Goal: Find specific page/section: Find specific page/section

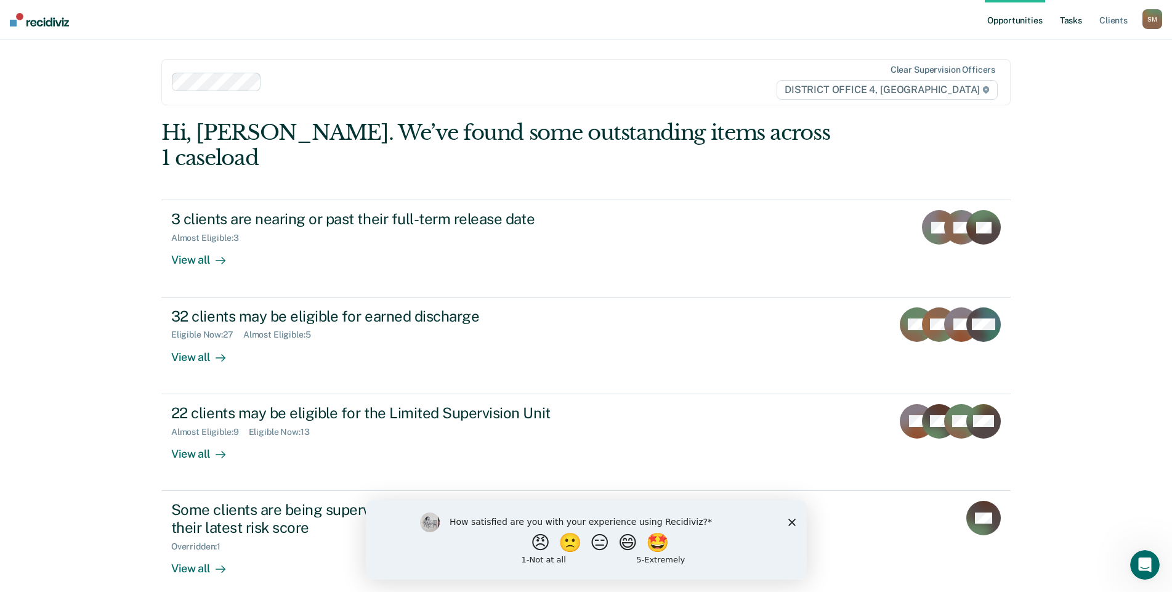
click at [1076, 20] on link "Tasks" at bounding box center [1070, 19] width 27 height 39
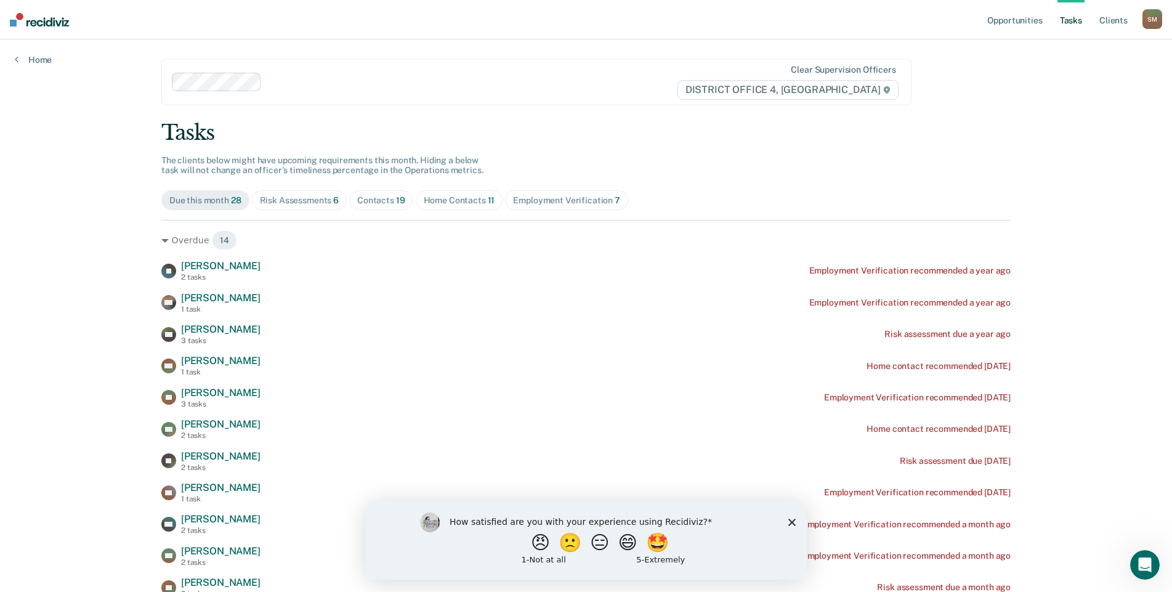
click at [375, 197] on div "Contacts 19" at bounding box center [381, 200] width 48 height 10
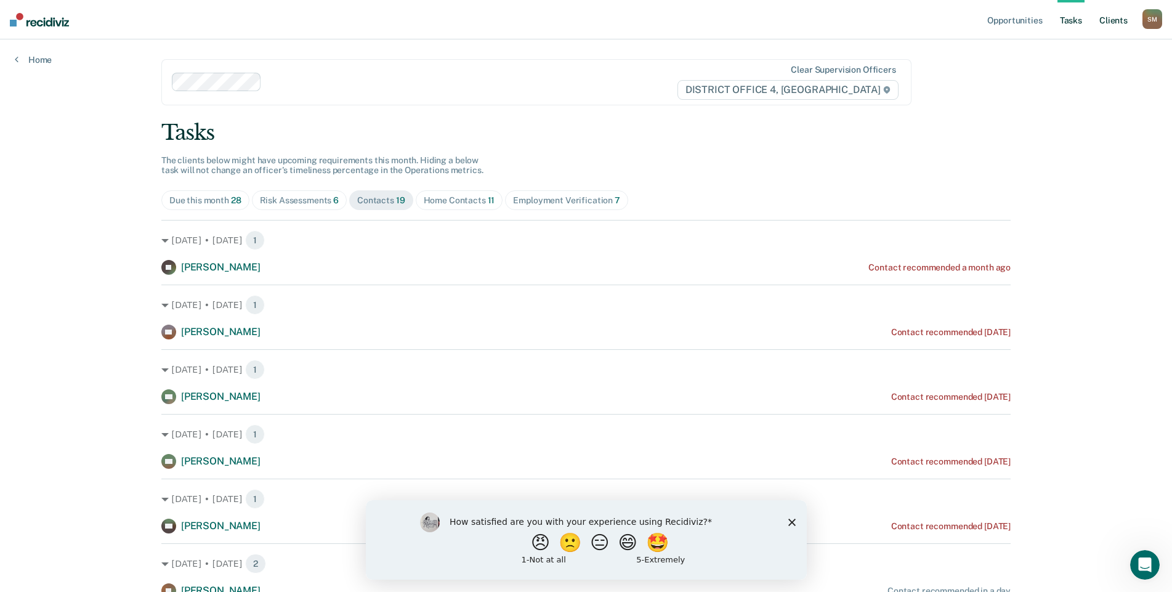
click at [1126, 18] on link "Client s" at bounding box center [1113, 19] width 33 height 39
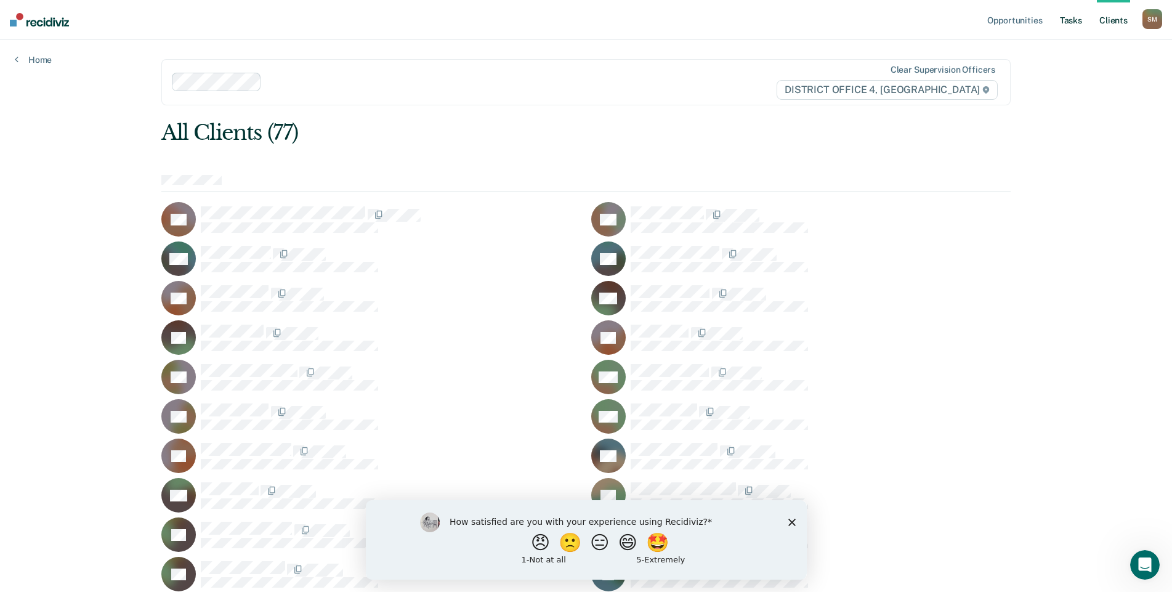
click at [1078, 22] on link "Tasks" at bounding box center [1070, 19] width 27 height 39
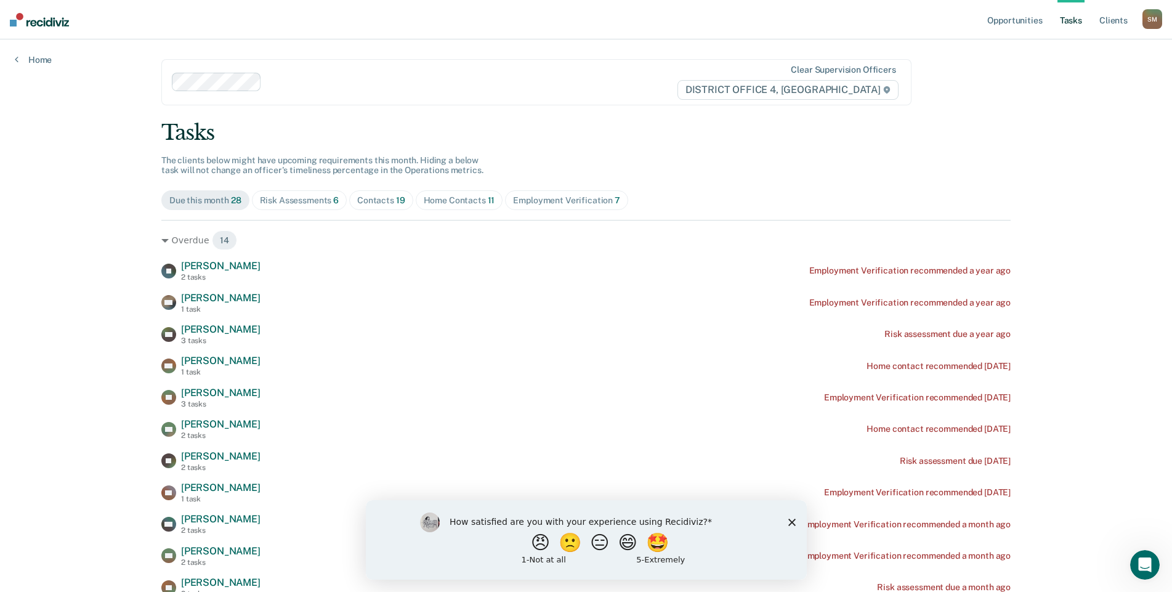
click at [446, 204] on div "Home Contacts 11" at bounding box center [459, 200] width 71 height 10
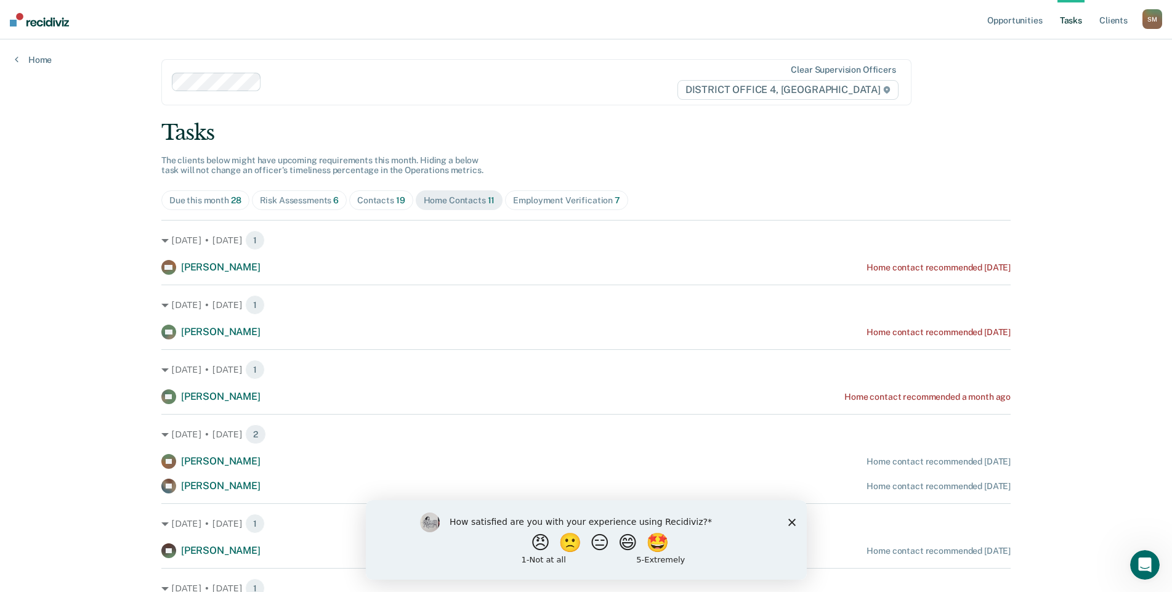
click at [396, 201] on span "19" at bounding box center [400, 200] width 9 height 10
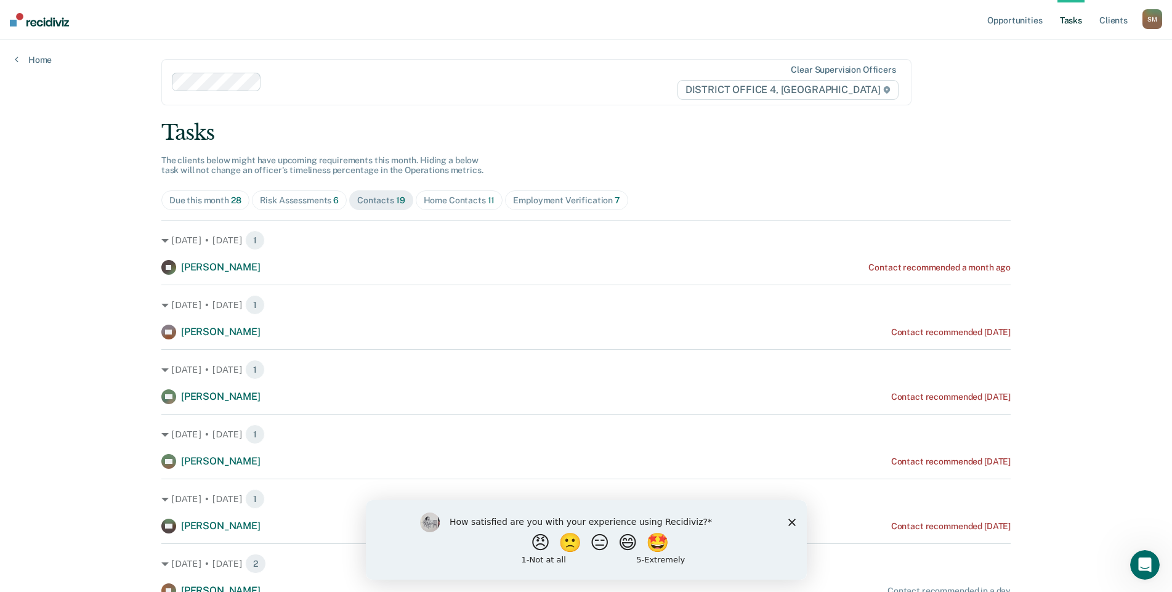
click at [299, 200] on div "Risk Assessments 6" at bounding box center [299, 200] width 79 height 10
click at [378, 204] on div "Contacts 19" at bounding box center [381, 200] width 48 height 10
click at [456, 197] on div "Home Contacts 11" at bounding box center [459, 200] width 71 height 10
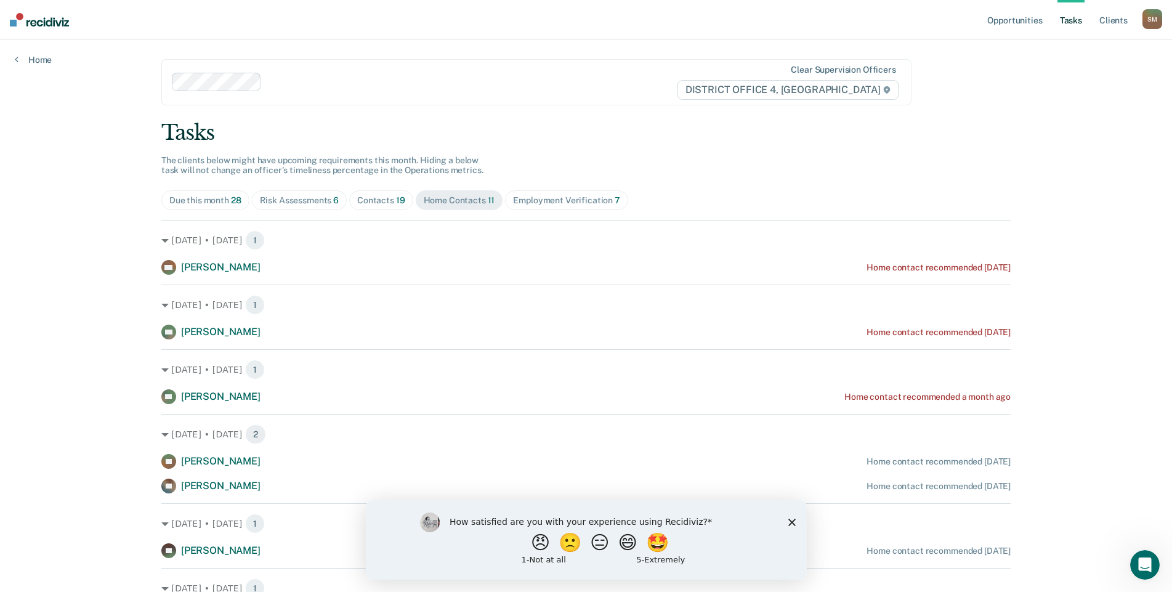
click at [371, 202] on div "Contacts 19" at bounding box center [381, 200] width 48 height 10
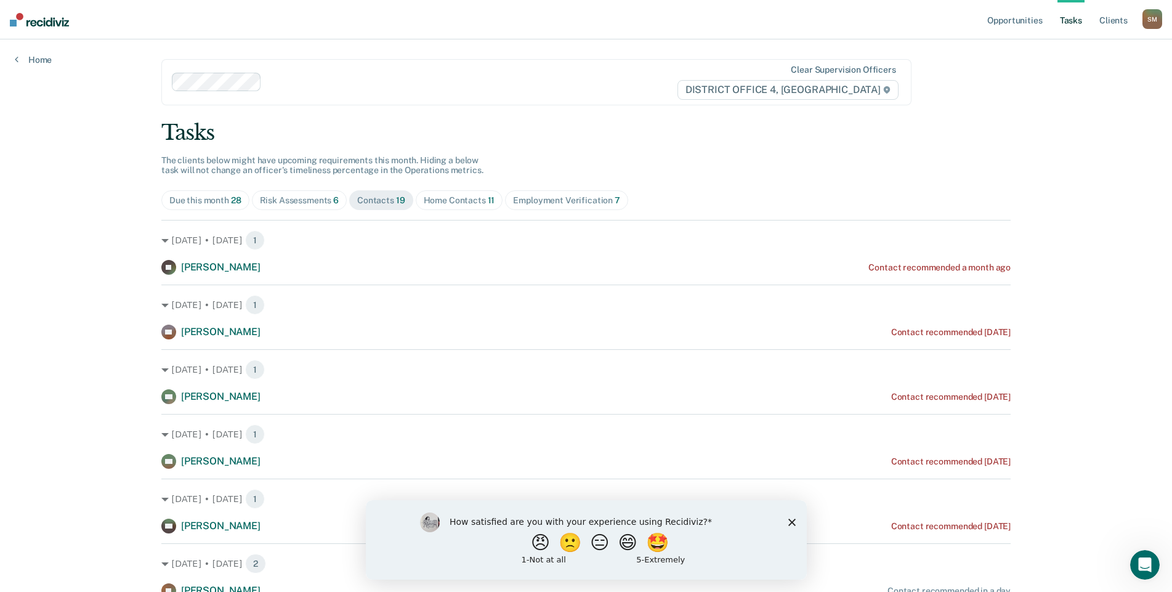
click at [578, 199] on div "Employment Verification 7" at bounding box center [566, 200] width 107 height 10
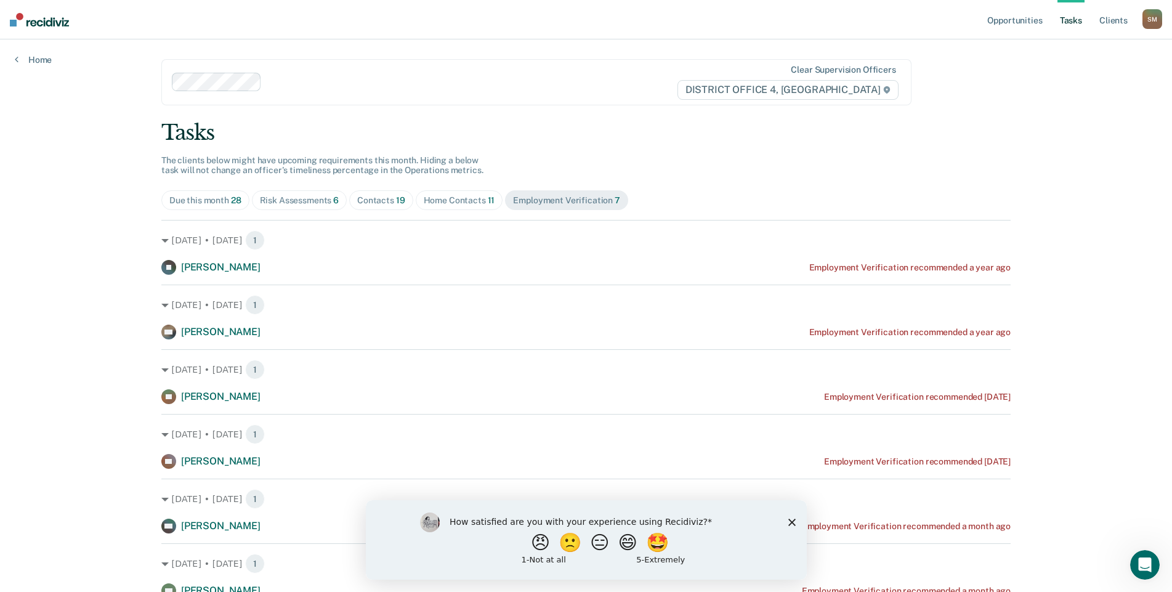
click at [793, 524] on icon "Close survey" at bounding box center [791, 521] width 7 height 7
